Goal: Book appointment/travel/reservation

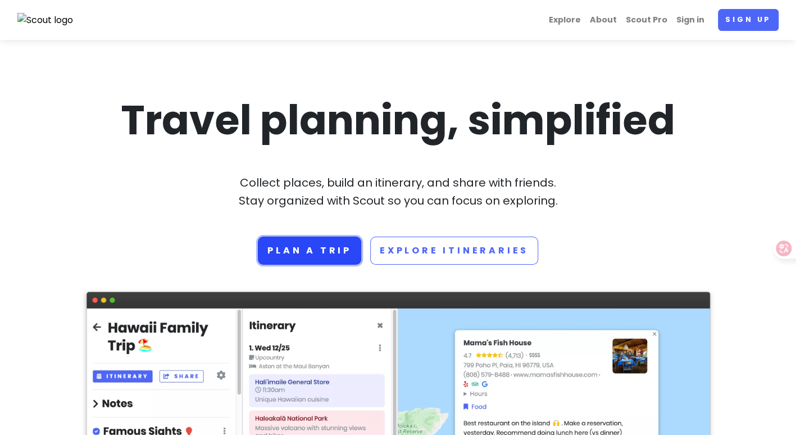
click at [329, 252] on link "Plan a trip" at bounding box center [309, 251] width 103 height 28
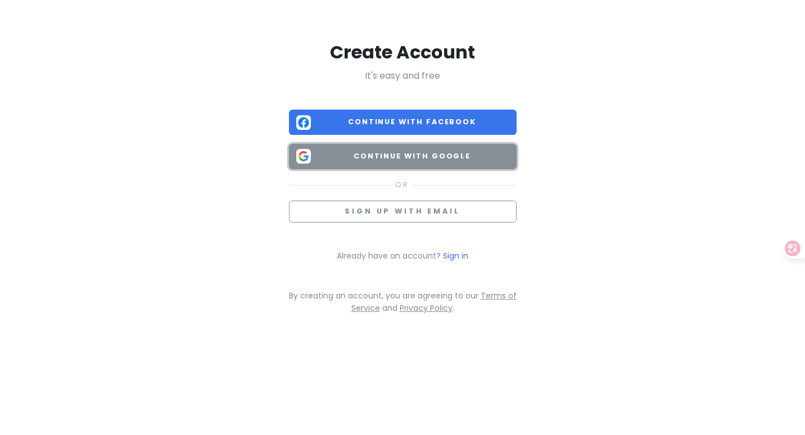
click at [364, 152] on span "Continue with Google" at bounding box center [412, 156] width 194 height 11
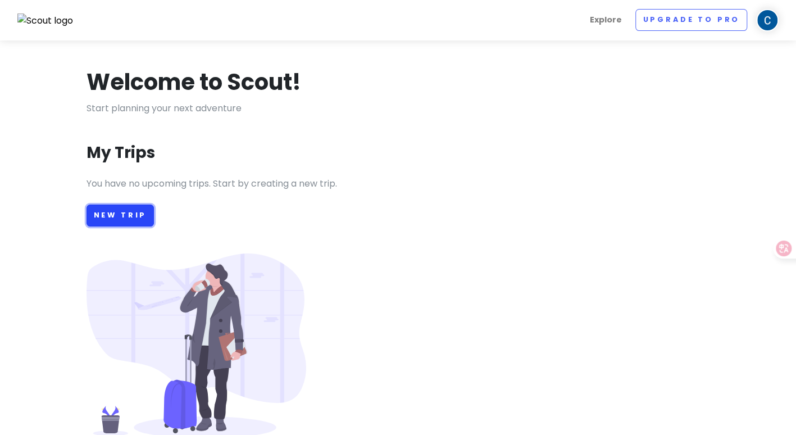
click at [143, 210] on link "New Trip" at bounding box center [121, 216] width 68 height 22
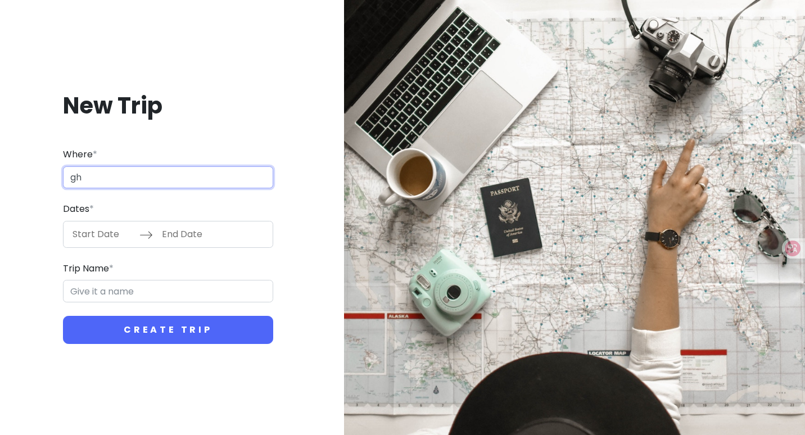
type input "g"
type input "홋"
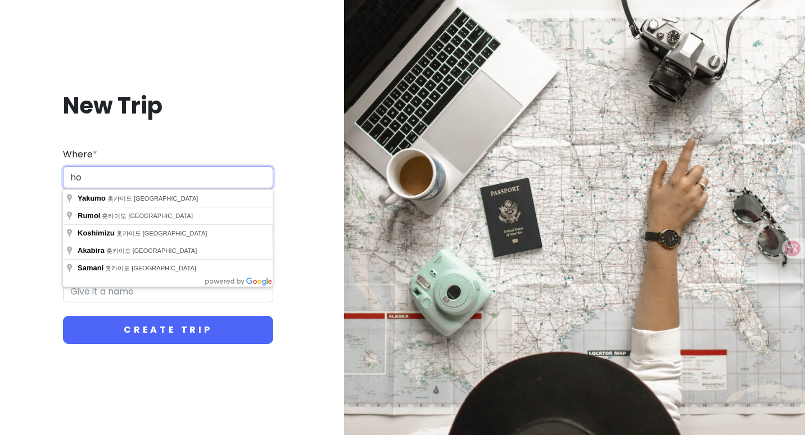
type input "h"
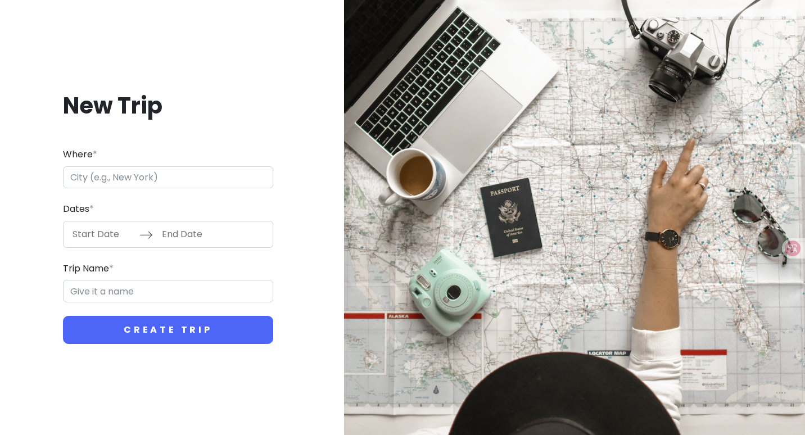
click at [126, 237] on input "Start Date" at bounding box center [102, 234] width 73 height 26
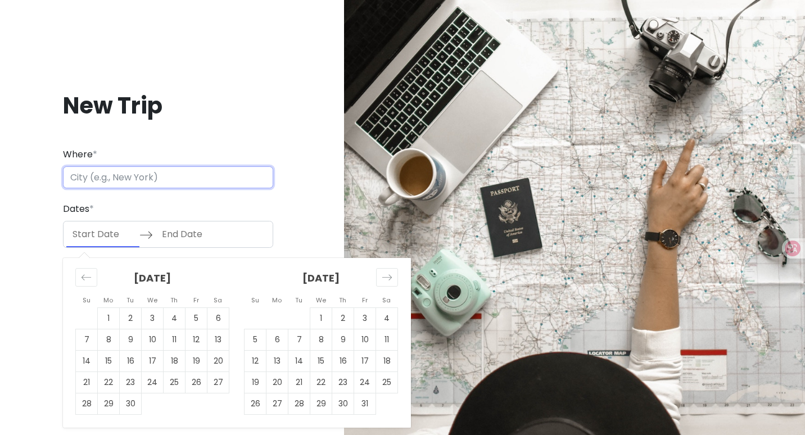
click at [166, 176] on input "Where *" at bounding box center [168, 177] width 210 height 22
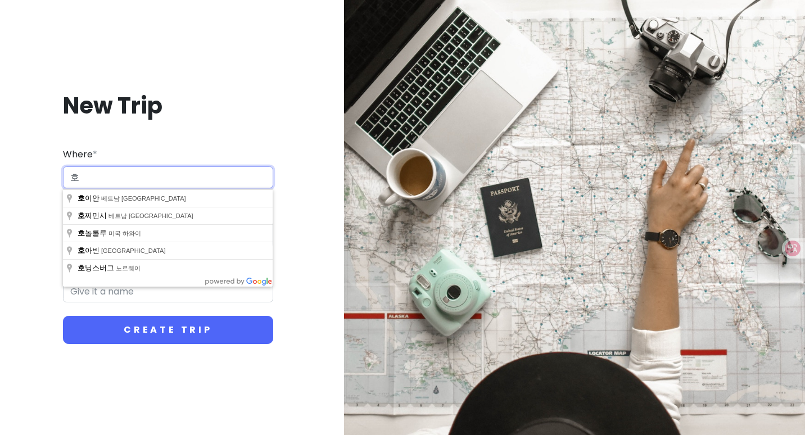
type input "ㅎ"
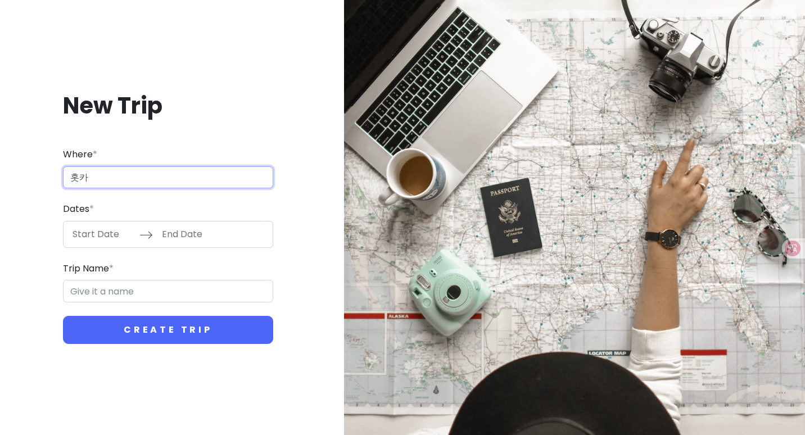
type input "홋"
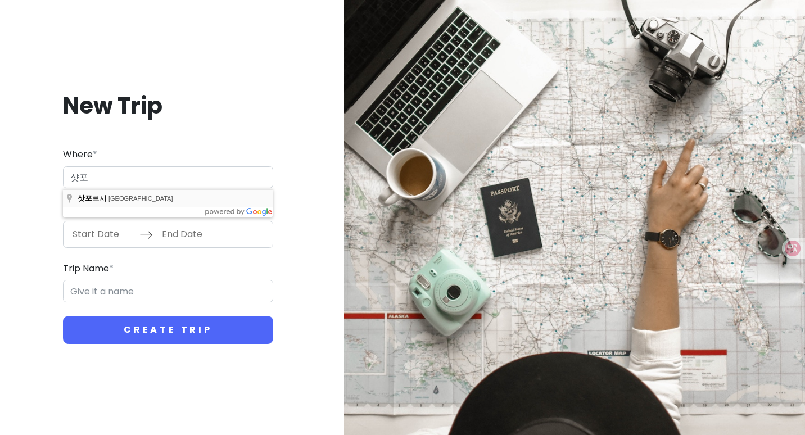
type input "일본 홋카이도 삿포로시"
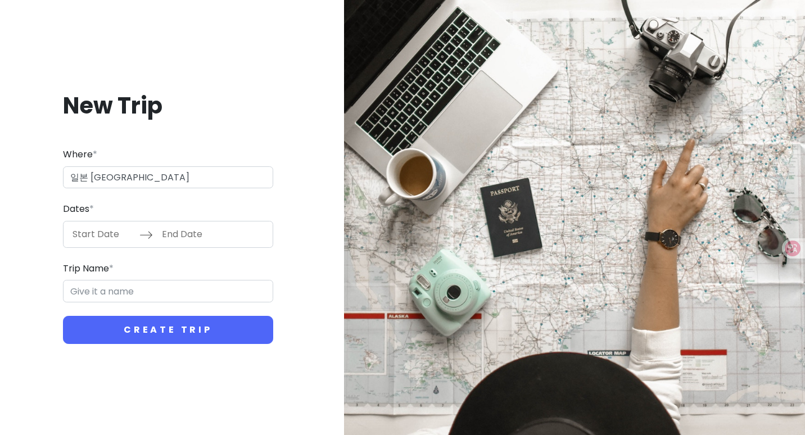
type input "삿포로시 Trip"
click at [88, 237] on input "Start Date" at bounding box center [102, 234] width 73 height 26
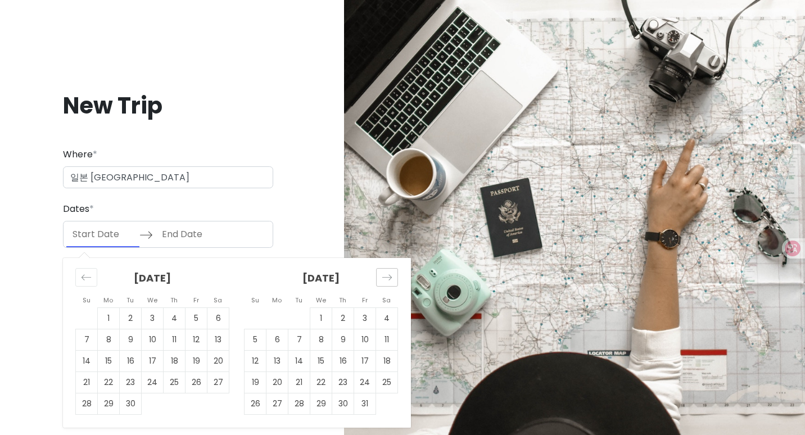
click at [393, 275] on div "Move forward to switch to the next month." at bounding box center [387, 277] width 22 height 19
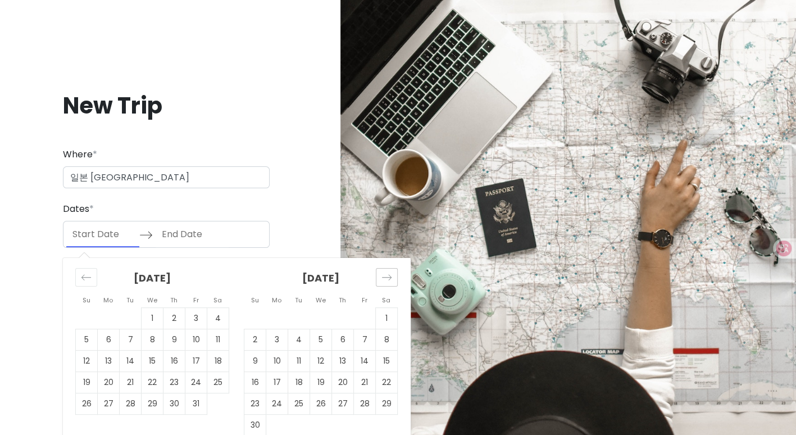
click at [393, 275] on div "Move forward to switch to the next month." at bounding box center [387, 277] width 22 height 19
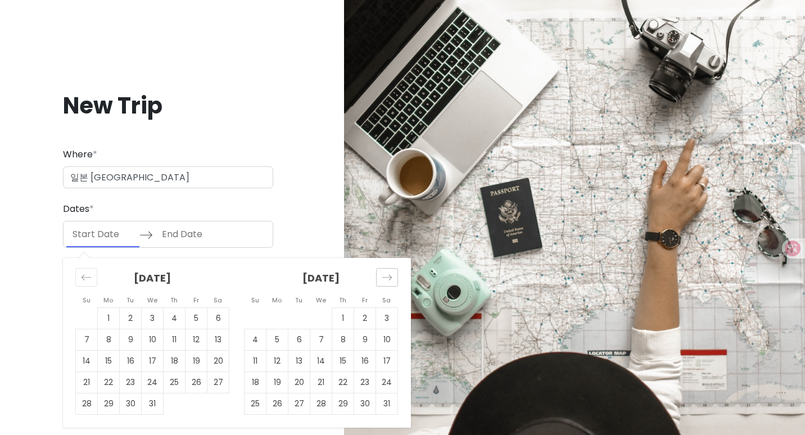
click at [393, 275] on div "Move forward to switch to the next month." at bounding box center [387, 277] width 22 height 19
click at [279, 362] on td "16" at bounding box center [277, 360] width 22 height 21
type input "02/16/2026"
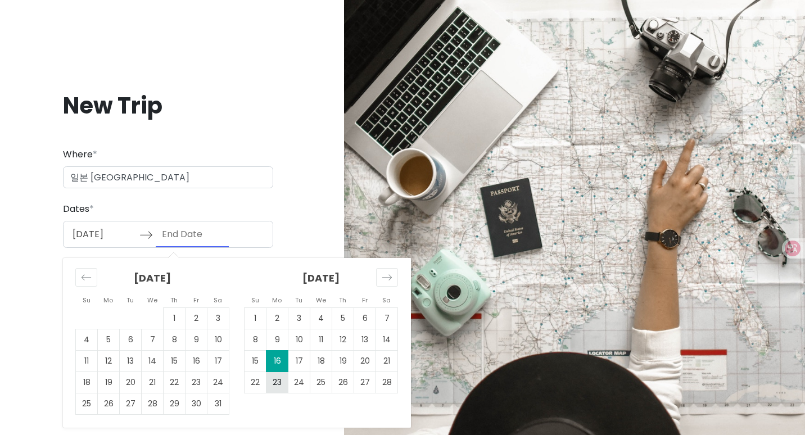
click at [281, 381] on td "23" at bounding box center [277, 381] width 22 height 21
type input "02/23/2026"
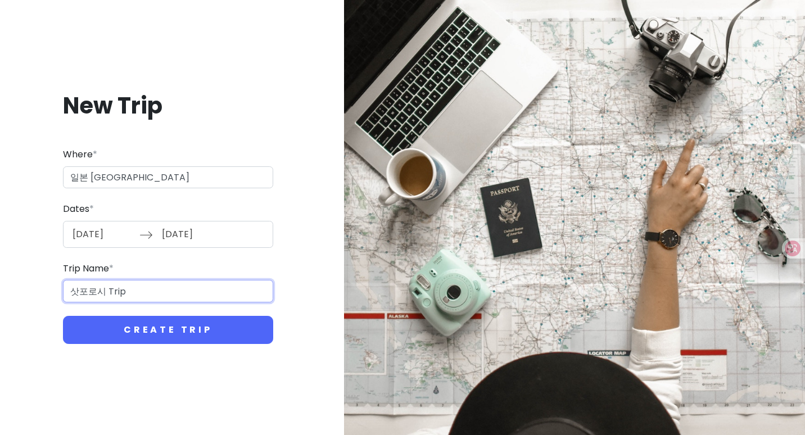
click at [142, 286] on input "삿포로시 Trip" at bounding box center [168, 291] width 210 height 22
type input "삿"
type input "홋카이도"
click at [63, 316] on button "Create Trip" at bounding box center [168, 330] width 210 height 28
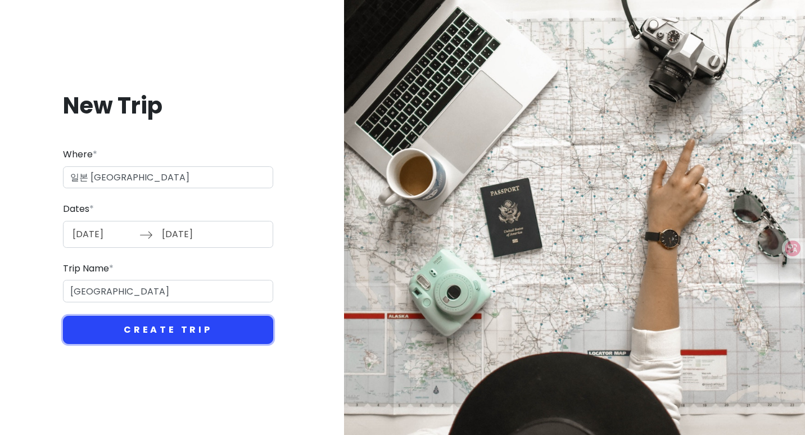
click at [147, 335] on button "Create Trip" at bounding box center [168, 330] width 210 height 28
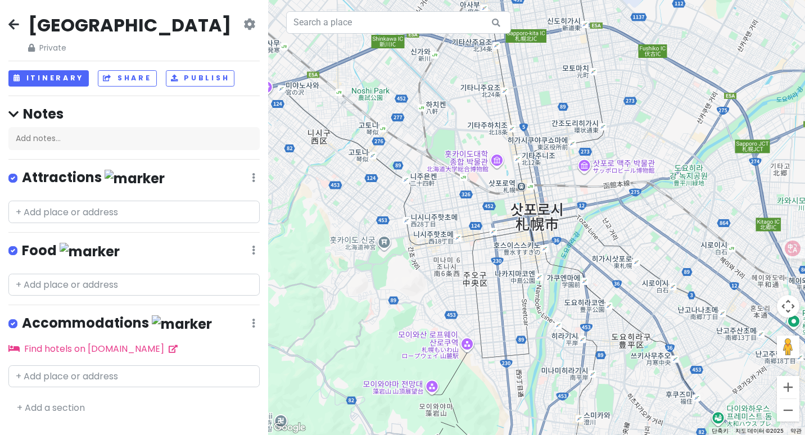
click at [258, 33] on div "홋카이도 Private Change Dates Make a Copy Delete Trip Go Pro ⚡️ Give Feedback 💡 Sup…" at bounding box center [133, 33] width 251 height 40
click at [244, 26] on icon at bounding box center [249, 24] width 12 height 9
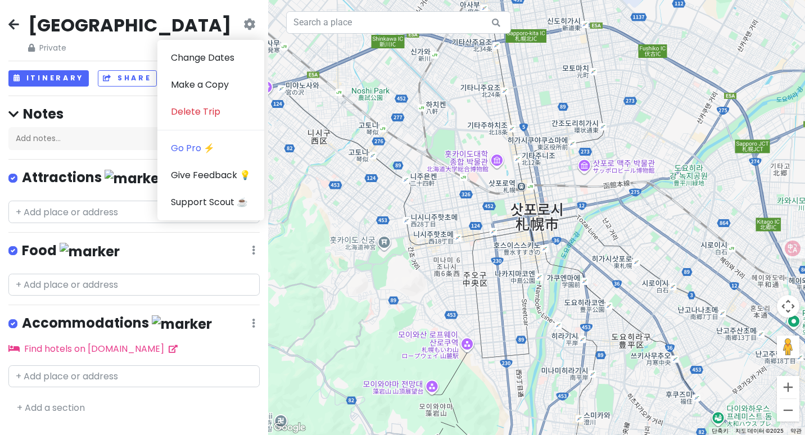
click at [244, 26] on icon at bounding box center [249, 24] width 12 height 9
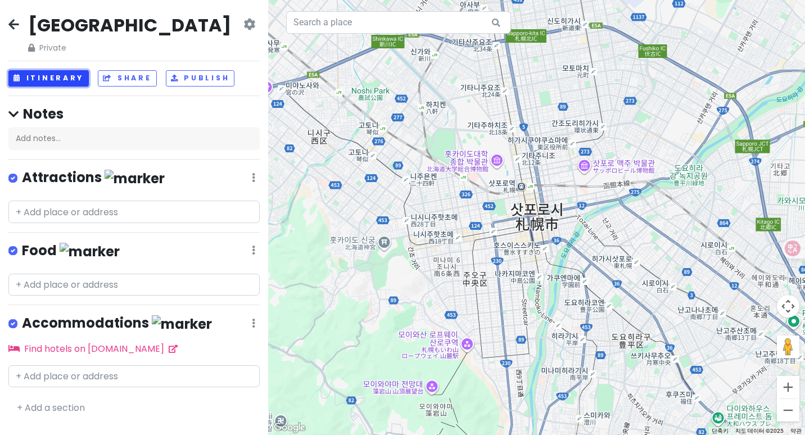
click at [48, 76] on button "Itinerary" at bounding box center [48, 78] width 80 height 16
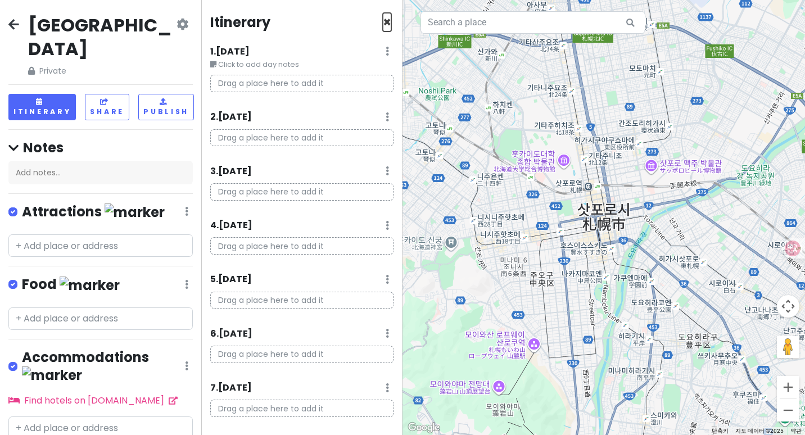
click at [383, 20] on span "×" at bounding box center [387, 22] width 8 height 19
